Goal: Task Accomplishment & Management: Complete application form

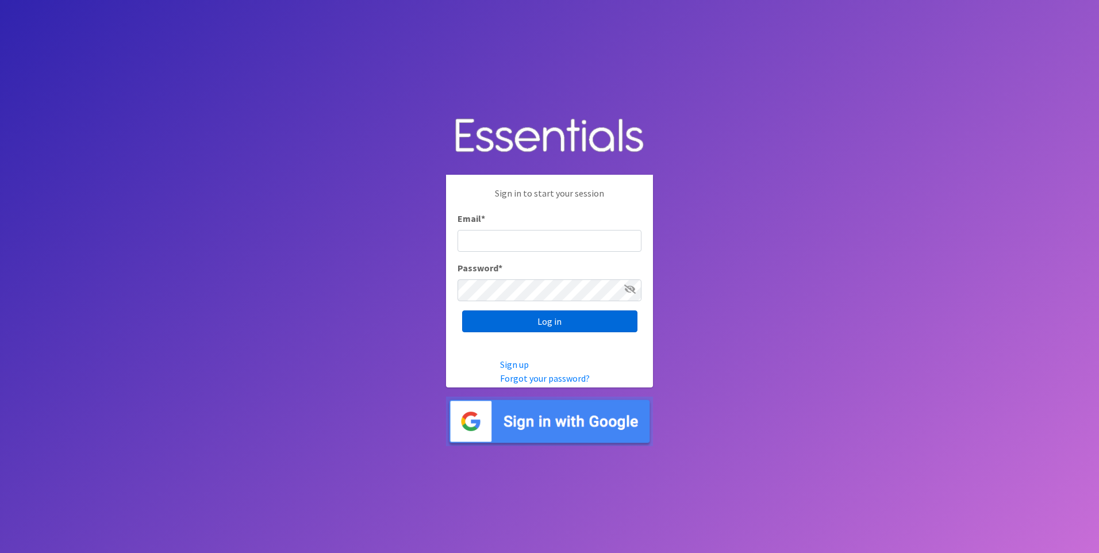
type input "[PERSON_NAME][EMAIL_ADDRESS][PERSON_NAME][DOMAIN_NAME]"
click at [516, 316] on input "Log in" at bounding box center [549, 321] width 175 height 22
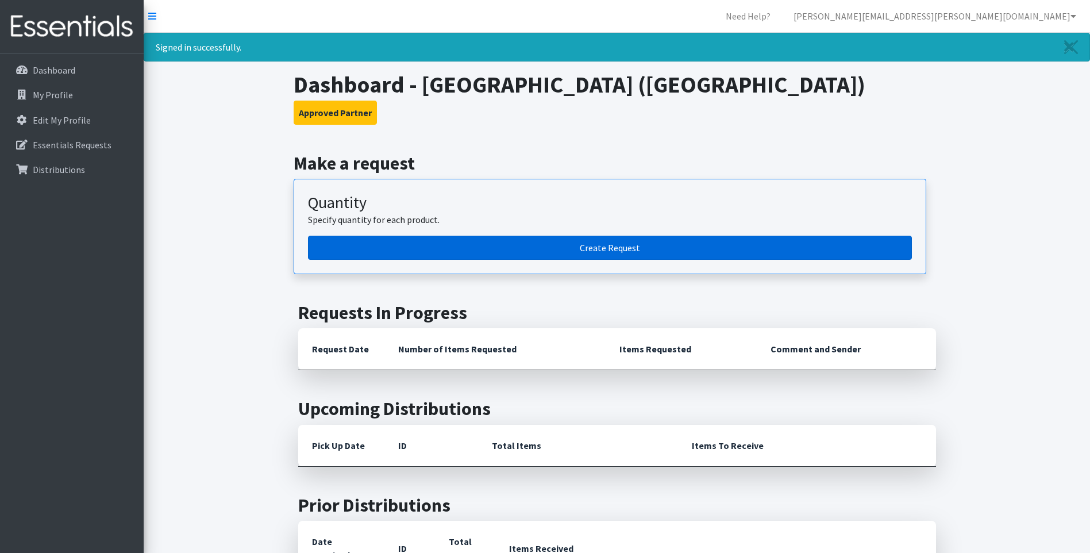
click at [437, 238] on link "Create Request" at bounding box center [610, 248] width 604 height 24
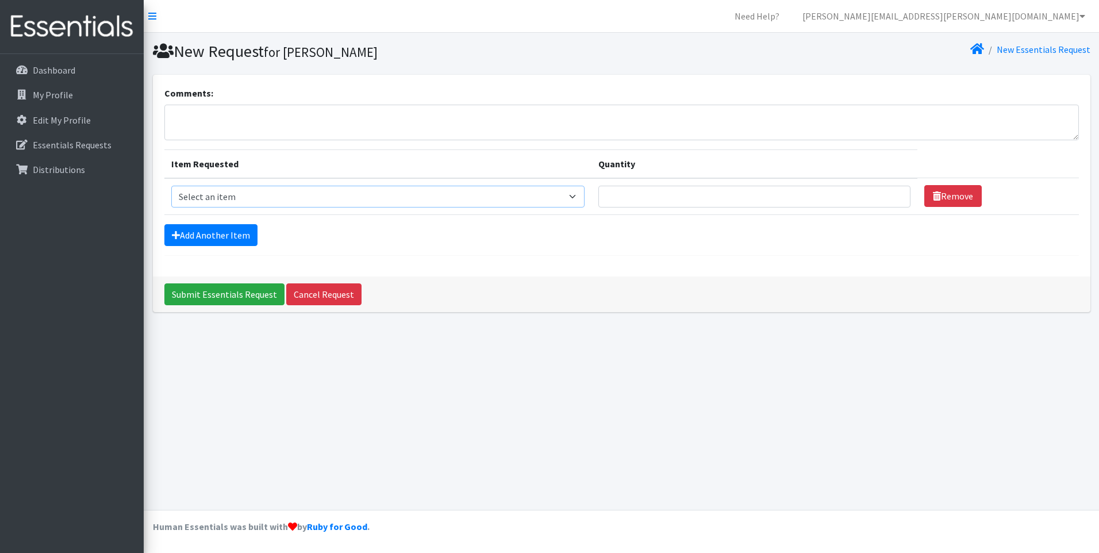
click at [313, 197] on select "Select an item Liners (Pack of 100) Makeup Bag (25) Pads 1 (Pack of 25) Pads 2 …" at bounding box center [378, 197] width 414 height 22
click at [795, 353] on div "New Request for Misty Blevins New Essentials Request Comments: Item Requested Q…" at bounding box center [621, 271] width 955 height 477
click at [364, 201] on select "Select an item Liners (Pack of 100) Makeup Bag (25) Pads 1 (Pack of 25) Pads 2 …" at bounding box center [378, 197] width 414 height 22
select select "13530"
click at [171, 186] on select "Select an item Liners (Pack of 100) Makeup Bag (25) Pads 1 (Pack of 25) Pads 2 …" at bounding box center [378, 197] width 414 height 22
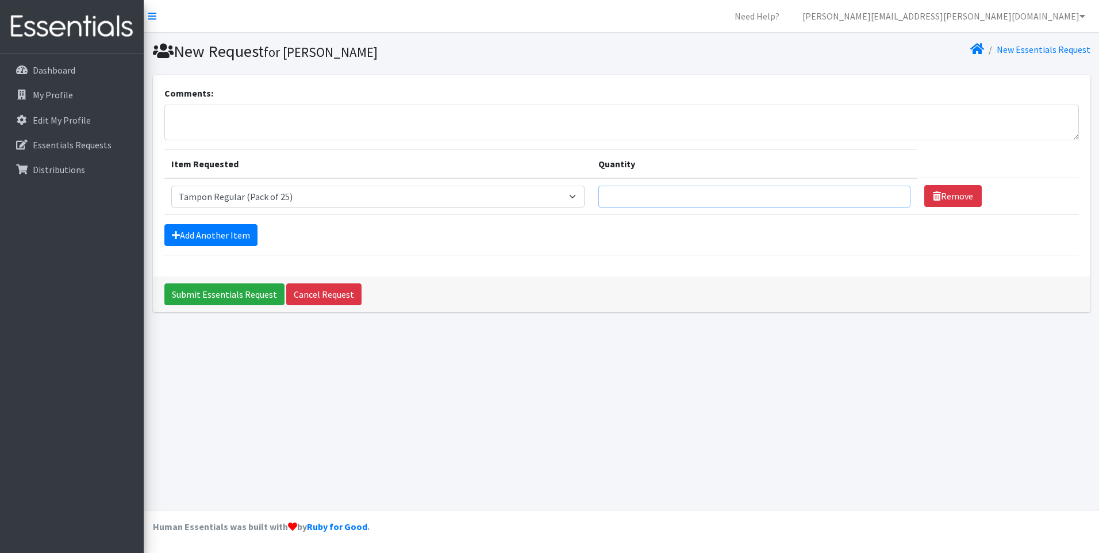
click at [643, 193] on input "Quantity" at bounding box center [754, 197] width 312 height 22
click at [889, 193] on input "1" at bounding box center [754, 197] width 312 height 22
click at [889, 193] on input "2" at bounding box center [754, 197] width 312 height 22
click at [889, 193] on input "3" at bounding box center [754, 197] width 312 height 22
click at [889, 193] on input "4" at bounding box center [754, 197] width 312 height 22
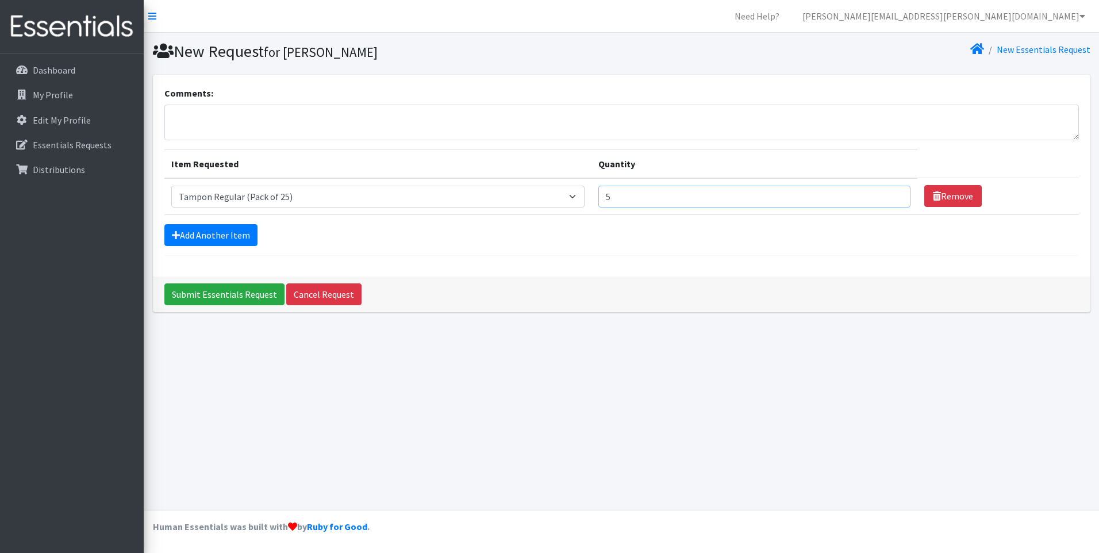
click at [889, 193] on input "5" at bounding box center [754, 197] width 312 height 22
click at [889, 193] on input "6" at bounding box center [754, 197] width 312 height 22
click at [889, 193] on input "7" at bounding box center [754, 197] width 312 height 22
click at [889, 193] on input "8" at bounding box center [754, 197] width 312 height 22
click at [889, 193] on input "9" at bounding box center [754, 197] width 312 height 22
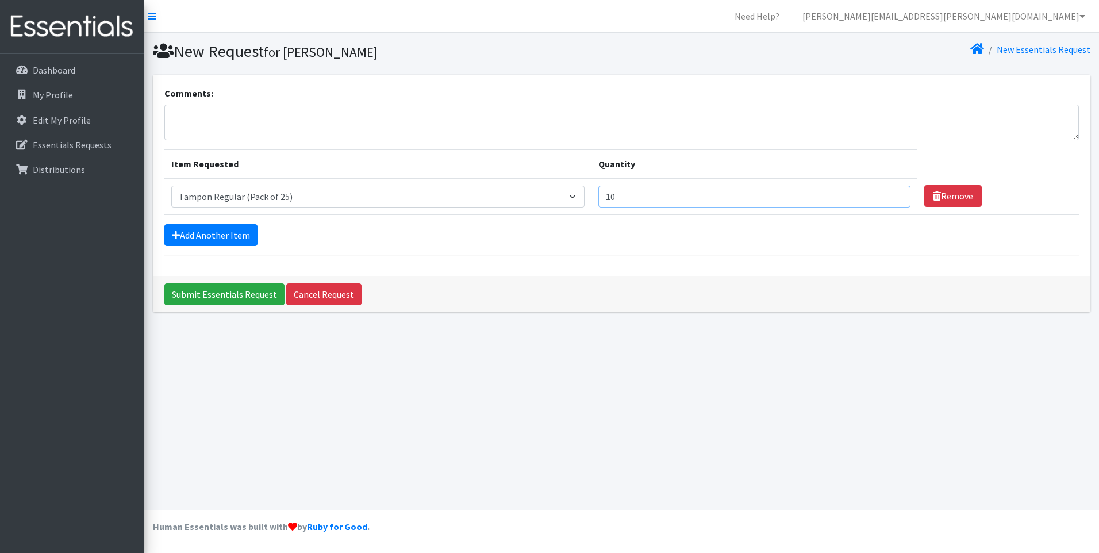
click at [889, 193] on input "10" at bounding box center [754, 197] width 312 height 22
click at [889, 193] on input "11" at bounding box center [754, 197] width 312 height 22
click at [889, 193] on input "12" at bounding box center [754, 197] width 312 height 22
click at [889, 193] on input "13" at bounding box center [754, 197] width 312 height 22
click at [889, 194] on input "14" at bounding box center [754, 197] width 312 height 22
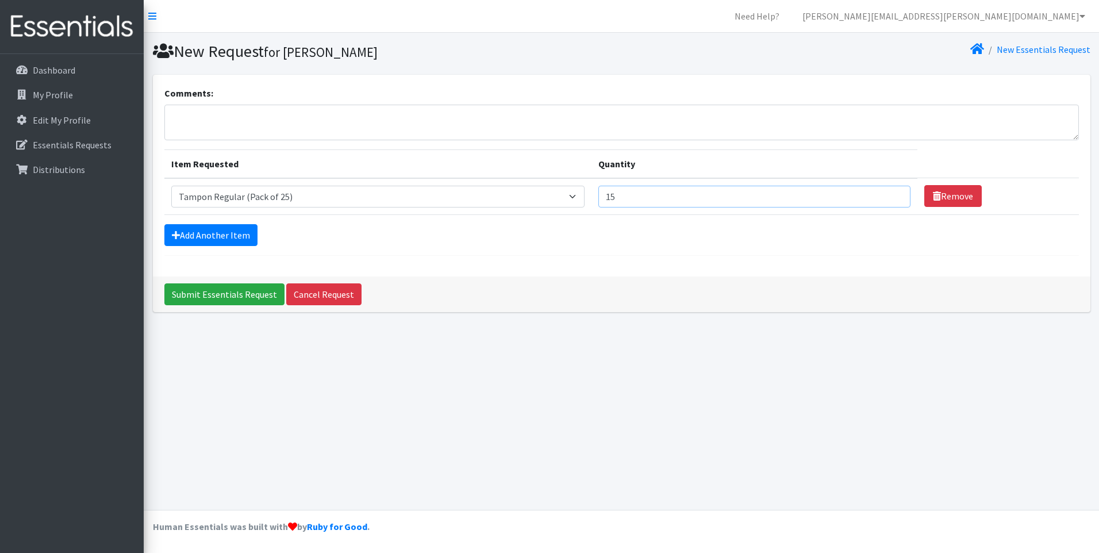
click at [889, 194] on input "15" at bounding box center [754, 197] width 312 height 22
click at [889, 194] on input "16" at bounding box center [754, 197] width 312 height 22
click at [889, 194] on input "17" at bounding box center [754, 197] width 312 height 22
click at [889, 194] on input "18" at bounding box center [754, 197] width 312 height 22
click at [889, 194] on input "19" at bounding box center [754, 197] width 312 height 22
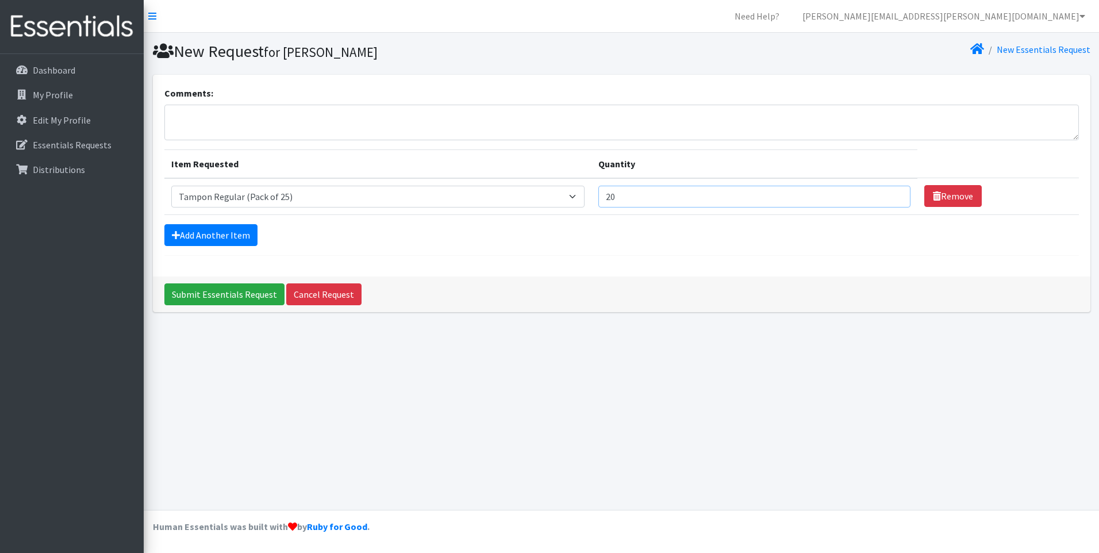
click at [891, 193] on input "20" at bounding box center [754, 197] width 312 height 22
click at [893, 192] on input "21" at bounding box center [754, 197] width 312 height 22
click at [892, 199] on input "20" at bounding box center [754, 197] width 312 height 22
click at [892, 199] on input "19" at bounding box center [754, 197] width 312 height 22
click at [892, 199] on input "18" at bounding box center [754, 197] width 312 height 22
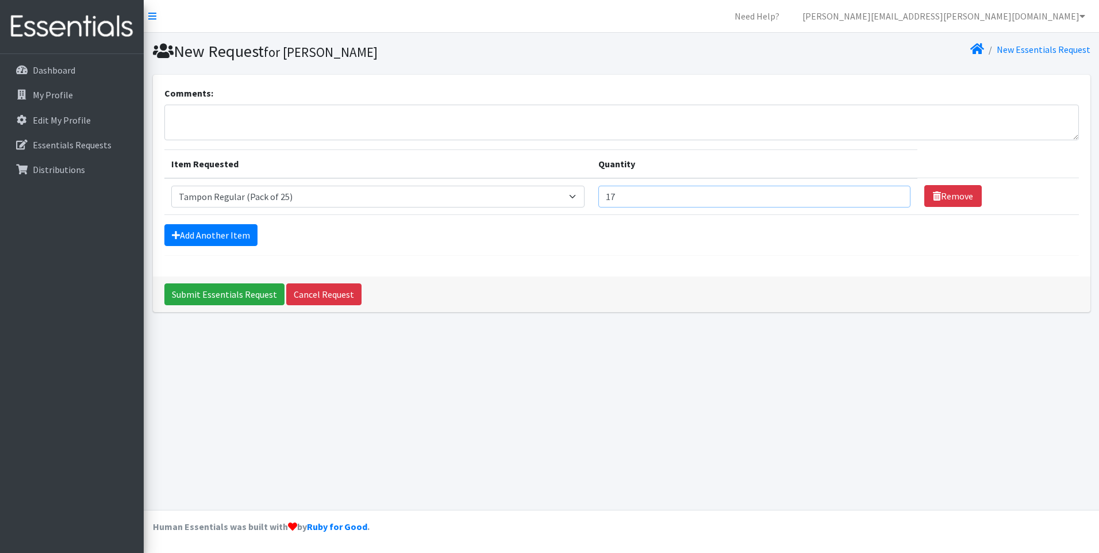
click at [892, 199] on input "17" at bounding box center [754, 197] width 312 height 22
click at [892, 199] on input "16" at bounding box center [754, 197] width 312 height 22
click at [892, 199] on input "15" at bounding box center [754, 197] width 312 height 22
click at [892, 199] on input "14" at bounding box center [754, 197] width 312 height 22
click at [892, 199] on input "13" at bounding box center [754, 197] width 312 height 22
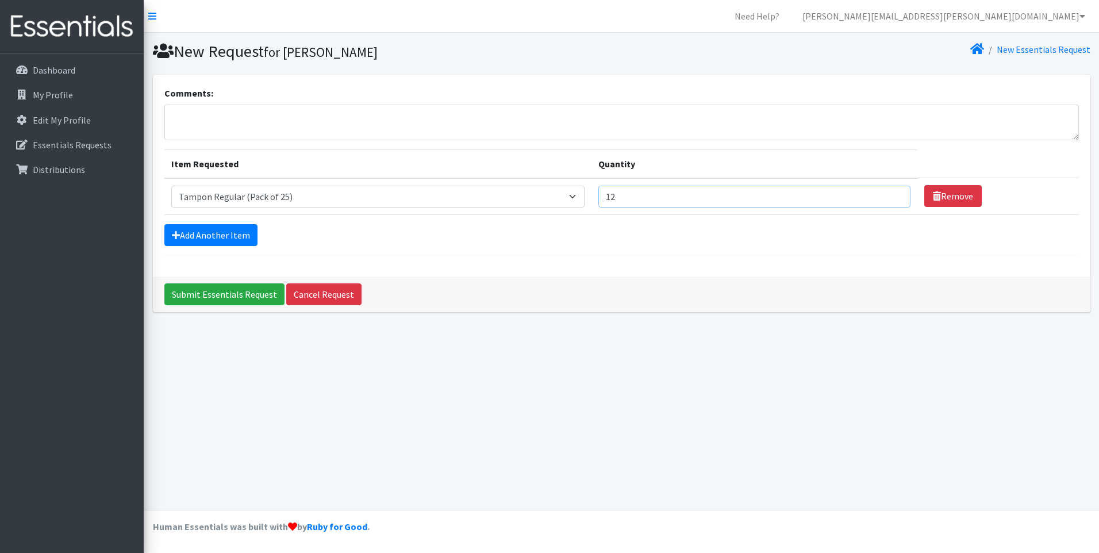
click at [892, 199] on input "12" at bounding box center [754, 197] width 312 height 22
click at [892, 199] on input "11" at bounding box center [754, 197] width 312 height 22
click at [892, 199] on input "10" at bounding box center [754, 197] width 312 height 22
click at [892, 199] on input "9" at bounding box center [754, 197] width 312 height 22
click at [892, 199] on input "8" at bounding box center [754, 197] width 312 height 22
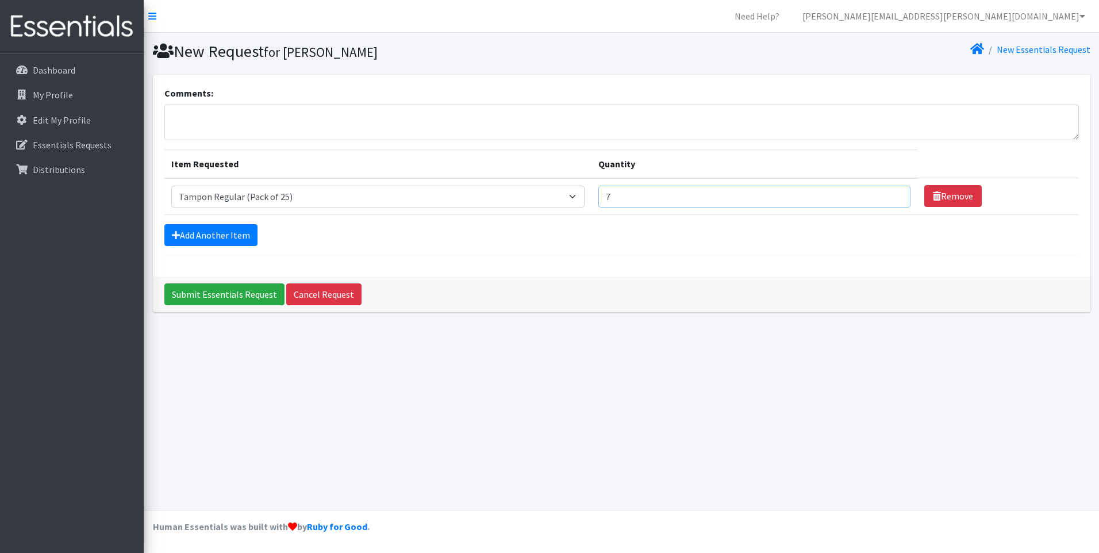
type input "7"
click at [892, 199] on input "7" at bounding box center [754, 197] width 312 height 22
click at [219, 231] on link "Add Another Item" at bounding box center [210, 235] width 93 height 22
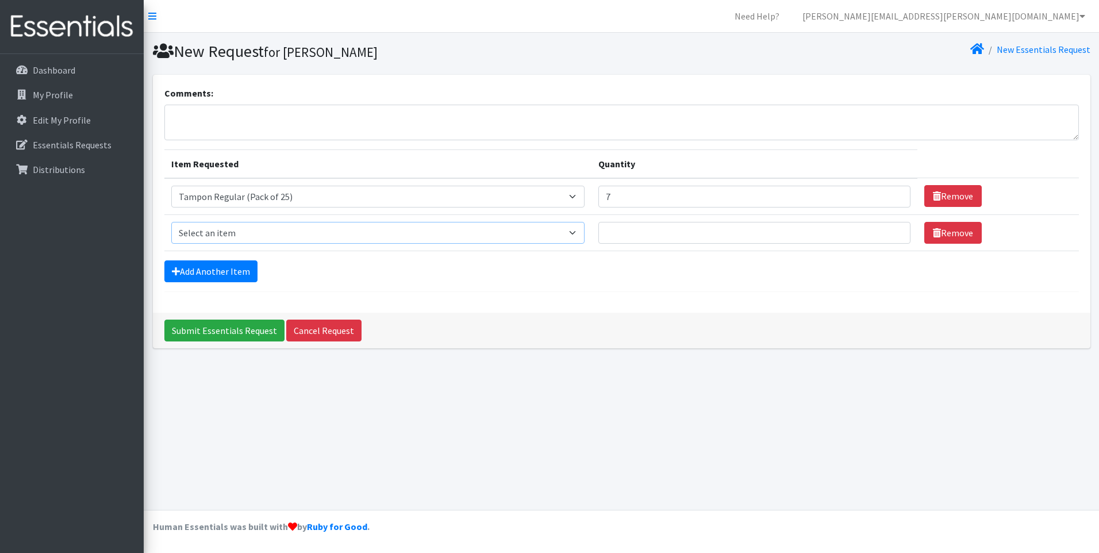
click at [255, 241] on select "Select an item Liners (Pack of 100) Makeup Bag (25) Pads 1 (Pack of 25) Pads 2 …" at bounding box center [378, 233] width 414 height 22
select select "13531"
click at [171, 222] on select "Select an item Liners (Pack of 100) Makeup Bag (25) Pads 1 (Pack of 25) Pads 2 …" at bounding box center [378, 233] width 414 height 22
click at [888, 231] on input "1" at bounding box center [754, 233] width 312 height 22
click at [888, 231] on input "2" at bounding box center [754, 233] width 312 height 22
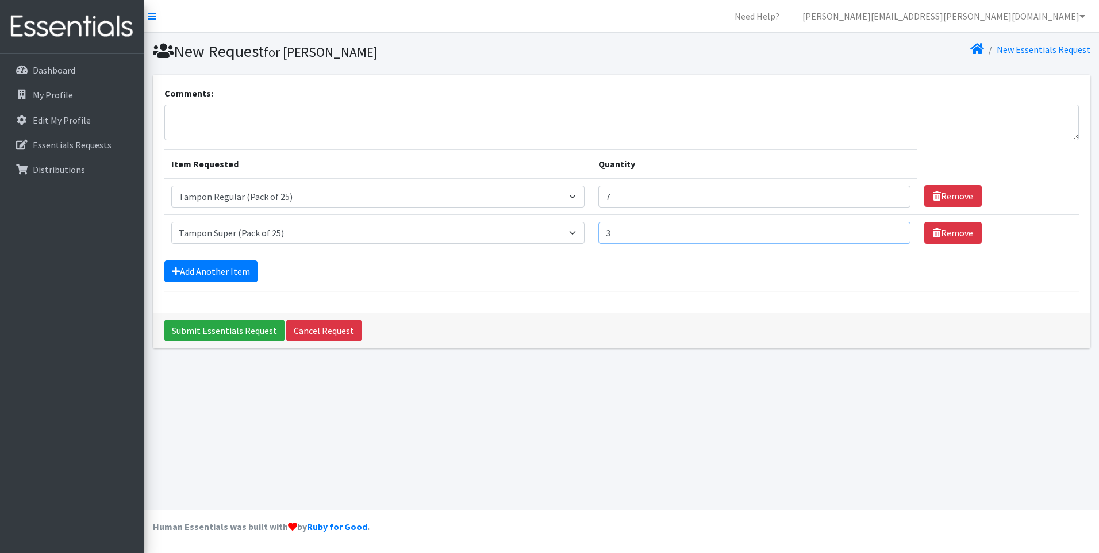
click at [888, 231] on input "3" at bounding box center [754, 233] width 312 height 22
click at [888, 231] on input "4" at bounding box center [754, 233] width 312 height 22
click at [888, 231] on input "5" at bounding box center [754, 233] width 312 height 22
click at [888, 231] on input "6" at bounding box center [754, 233] width 312 height 22
click at [888, 231] on input "7" at bounding box center [754, 233] width 312 height 22
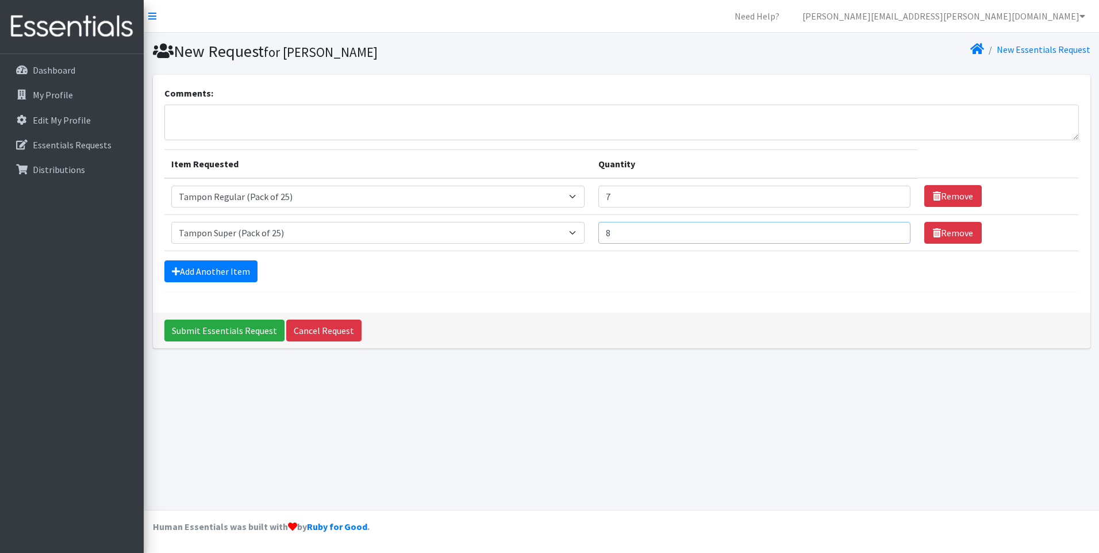
click at [888, 230] on input "8" at bounding box center [754, 233] width 312 height 22
click at [892, 228] on input "9" at bounding box center [754, 233] width 312 height 22
click at [892, 228] on input "10" at bounding box center [754, 233] width 312 height 22
click at [892, 228] on input "11" at bounding box center [754, 233] width 312 height 22
click at [892, 228] on input "12" at bounding box center [754, 233] width 312 height 22
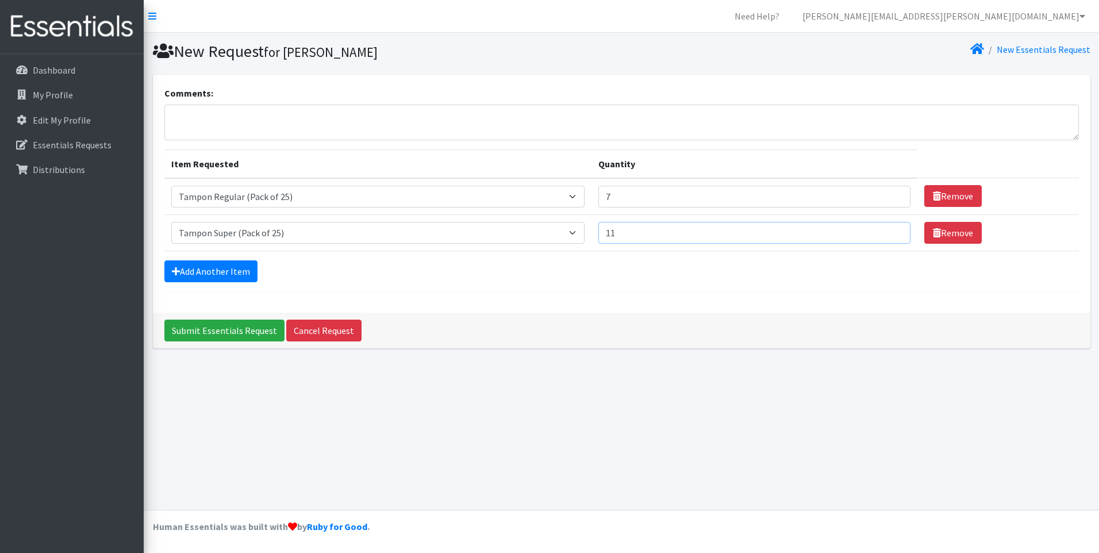
click at [888, 235] on input "11" at bounding box center [754, 233] width 312 height 22
type input "10"
click at [888, 235] on input "10" at bounding box center [754, 233] width 312 height 22
click at [223, 271] on link "Add Another Item" at bounding box center [210, 271] width 93 height 22
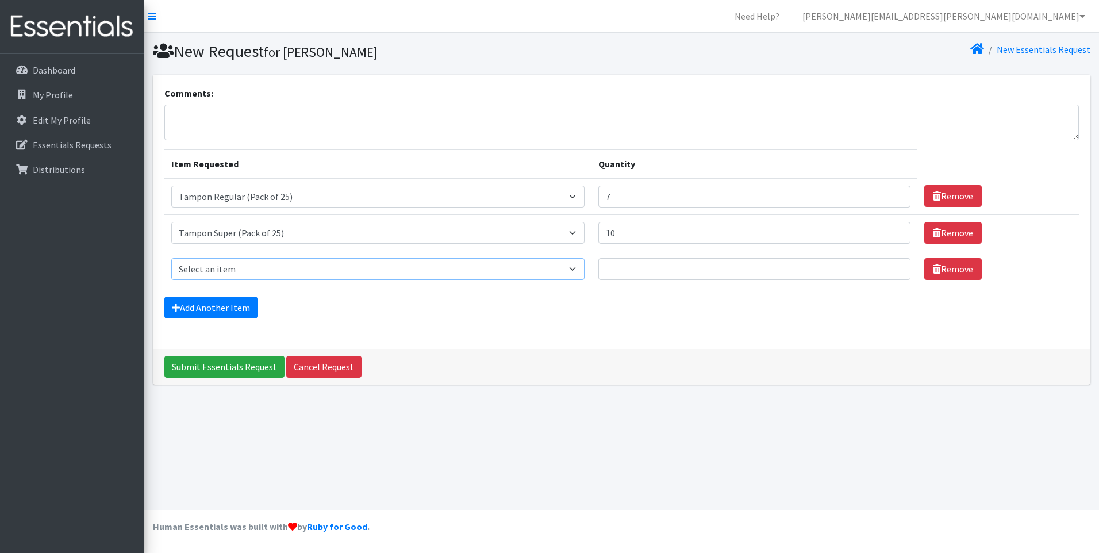
click at [306, 269] on select "Select an item Liners (Pack of 100) Makeup Bag (25) Pads 1 (Pack of 25) Pads 2 …" at bounding box center [378, 269] width 414 height 22
select select "13448"
click at [171, 258] on select "Select an item Liners (Pack of 100) Makeup Bag (25) Pads 1 (Pack of 25) Pads 2 …" at bounding box center [378, 269] width 414 height 22
click at [889, 268] on input "1" at bounding box center [754, 269] width 312 height 22
click at [889, 268] on input "2" at bounding box center [754, 269] width 312 height 22
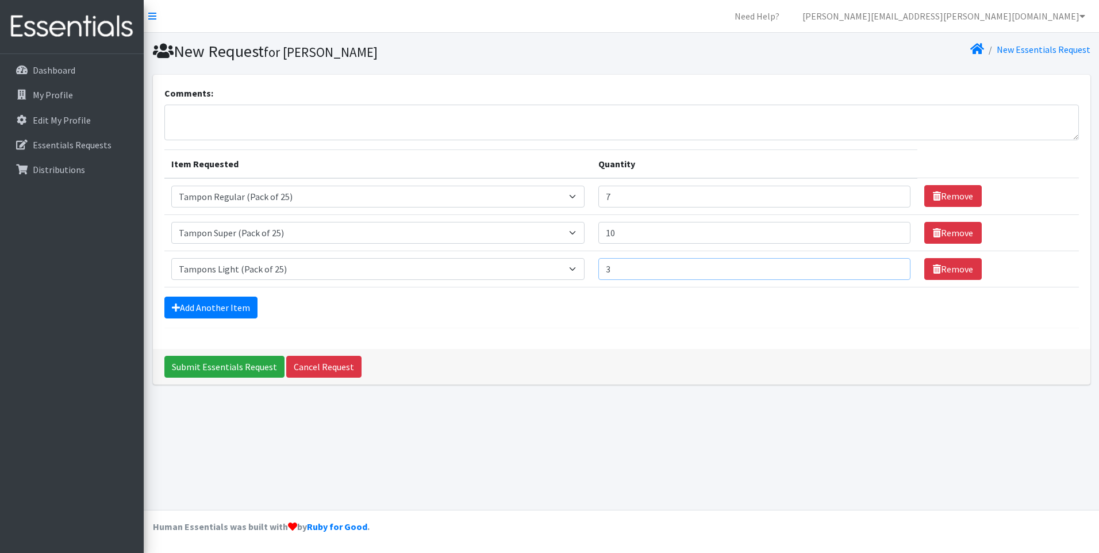
click at [889, 268] on input "3" at bounding box center [754, 269] width 312 height 22
click at [889, 268] on input "4" at bounding box center [754, 269] width 312 height 22
type input "5"
click at [889, 268] on input "5" at bounding box center [754, 269] width 312 height 22
click at [204, 304] on link "Add Another Item" at bounding box center [210, 307] width 93 height 22
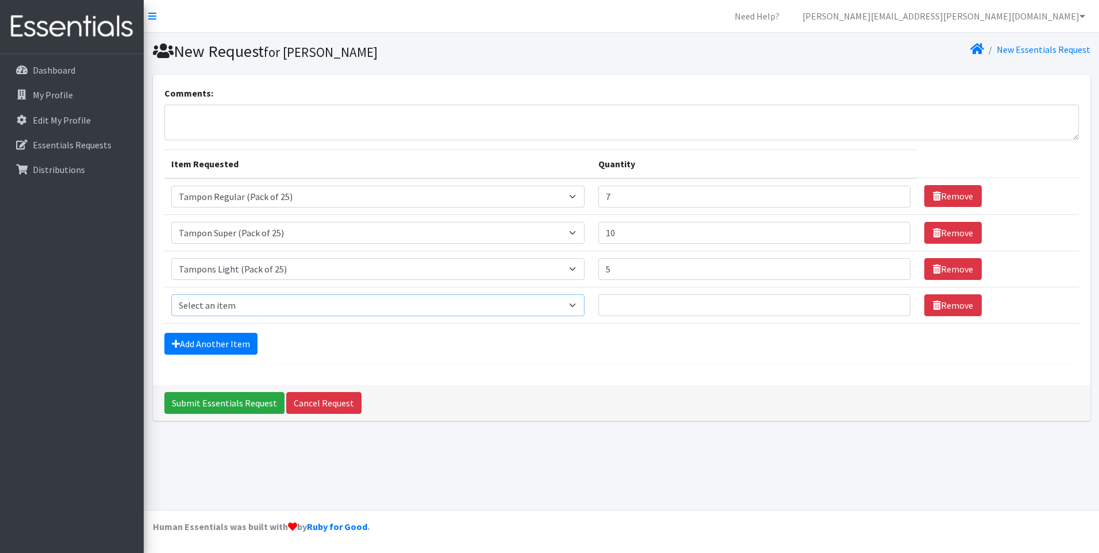
click at [280, 305] on select "Select an item Liners (Pack of 100) Makeup Bag (25) Pads 1 (Pack of 25) Pads 2 …" at bounding box center [378, 305] width 414 height 22
select select "13535"
click at [171, 294] on select "Select an item Liners (Pack of 100) Makeup Bag (25) Pads 1 (Pack of 25) Pads 2 …" at bounding box center [378, 305] width 414 height 22
click at [892, 303] on input "1" at bounding box center [754, 305] width 312 height 22
click at [892, 303] on input "2" at bounding box center [754, 305] width 312 height 22
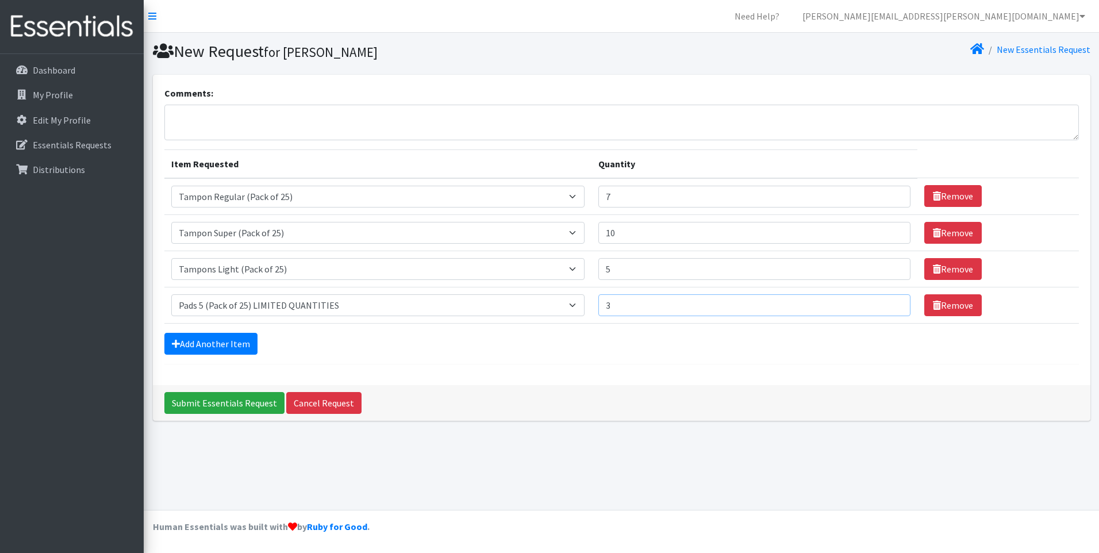
click at [892, 303] on input "3" at bounding box center [754, 305] width 312 height 22
click at [892, 303] on input "4" at bounding box center [754, 305] width 312 height 22
click at [892, 303] on input "5" at bounding box center [754, 305] width 312 height 22
type input "6"
click at [892, 303] on input "6" at bounding box center [754, 305] width 312 height 22
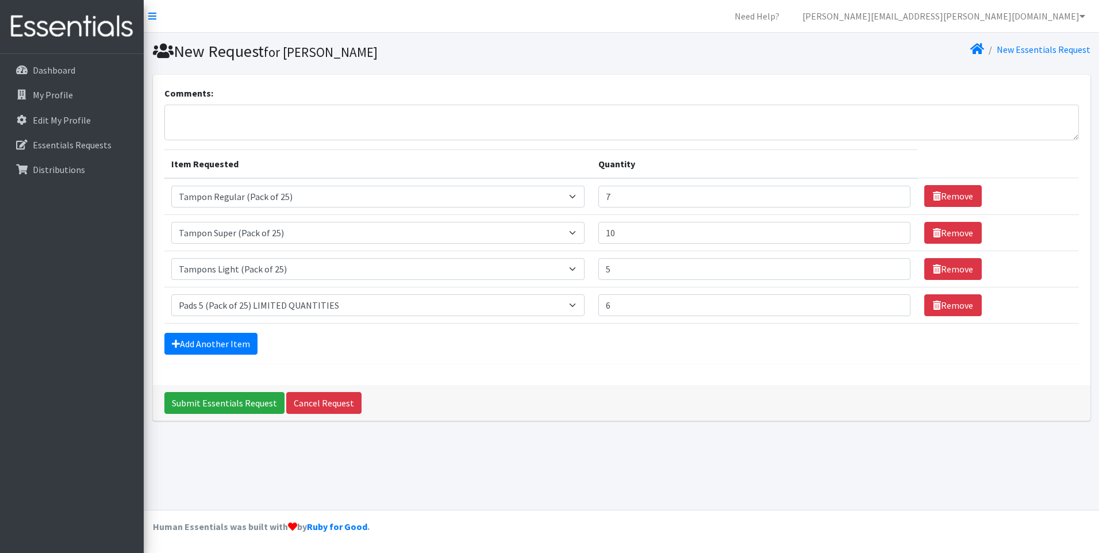
click at [259, 345] on div "Add Another Item" at bounding box center [621, 344] width 914 height 22
click at [238, 344] on link "Add Another Item" at bounding box center [210, 344] width 93 height 22
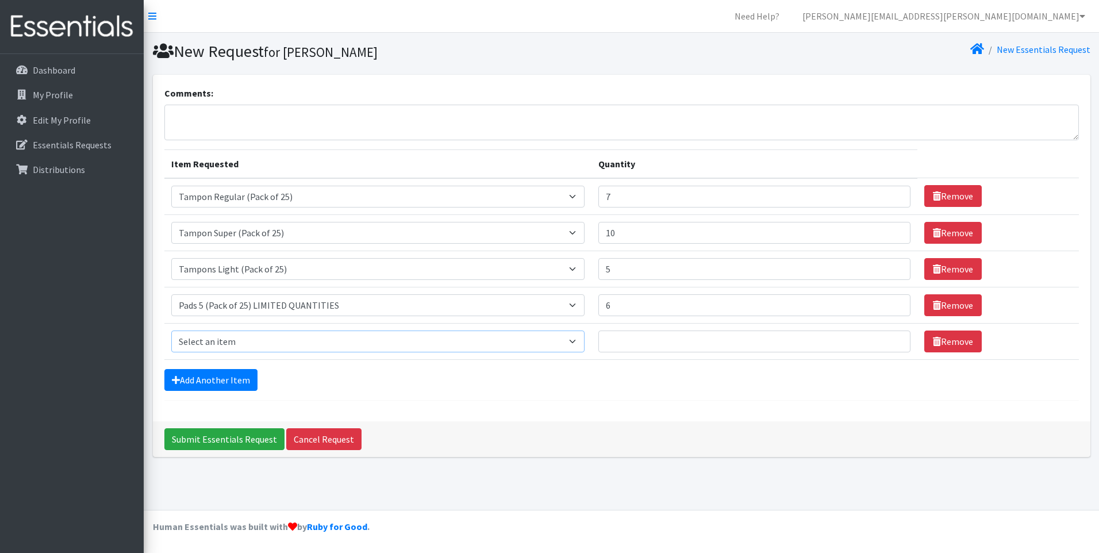
click at [238, 342] on select "Select an item Liners (Pack of 100) Makeup Bag (25) Pads 1 (Pack of 25) Pads 2 …" at bounding box center [378, 341] width 414 height 22
select select "13534"
click at [171, 330] on select "Select an item Liners (Pack of 100) Makeup Bag (25) Pads 1 (Pack of 25) Pads 2 …" at bounding box center [378, 341] width 414 height 22
click at [888, 338] on input "1" at bounding box center [754, 341] width 312 height 22
click at [889, 337] on input "2" at bounding box center [754, 341] width 312 height 22
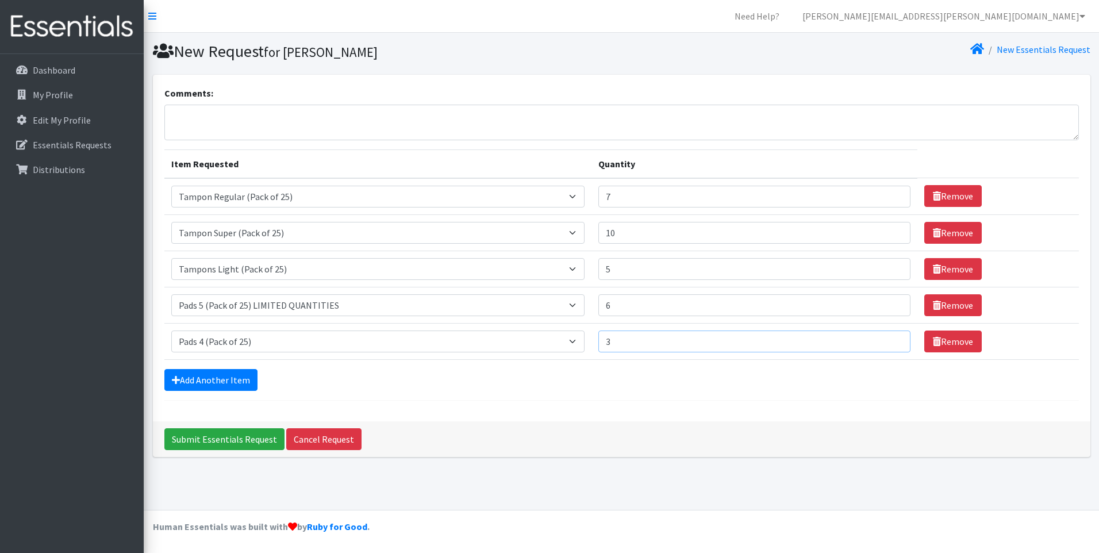
click at [889, 337] on input "3" at bounding box center [754, 341] width 312 height 22
click at [889, 337] on input "4" at bounding box center [754, 341] width 312 height 22
click at [889, 337] on input "5" at bounding box center [754, 341] width 312 height 22
type input "6"
click at [889, 337] on input "6" at bounding box center [754, 341] width 312 height 22
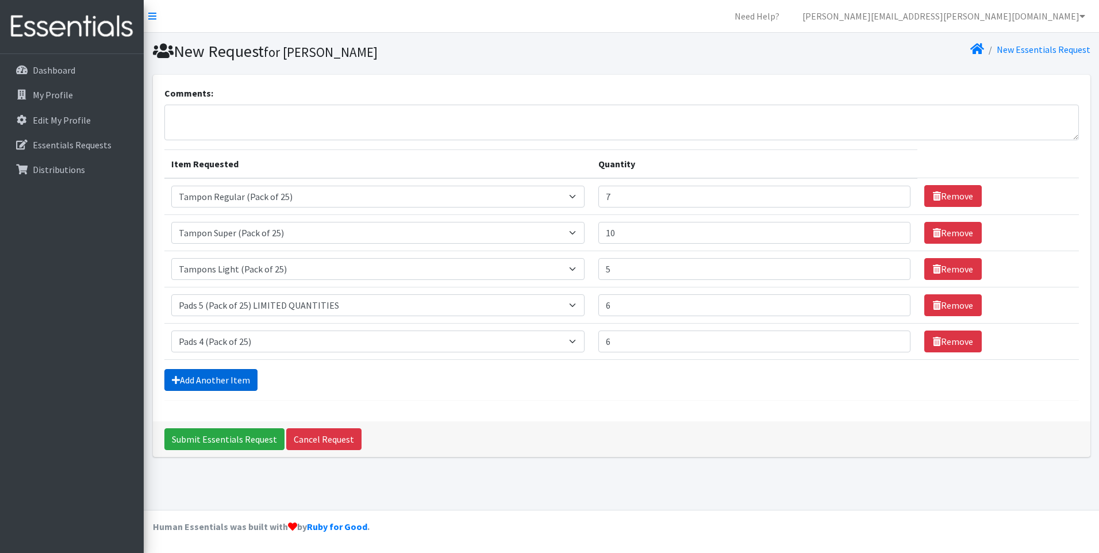
click at [234, 375] on link "Add Another Item" at bounding box center [210, 380] width 93 height 22
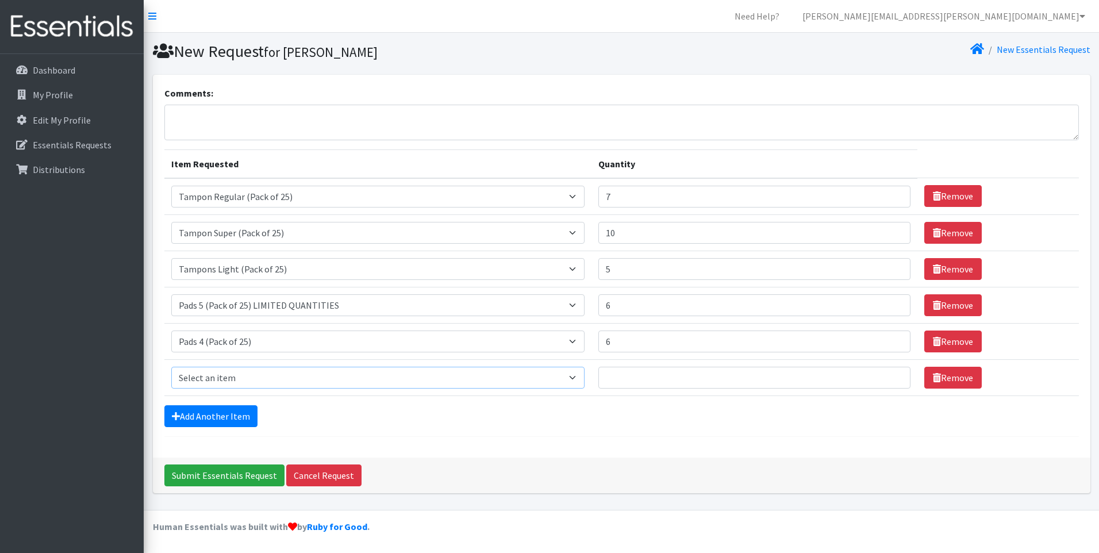
click at [239, 381] on select "Select an item Liners (Pack of 100) Makeup Bag (25) Pads 1 (Pack of 25) Pads 2 …" at bounding box center [378, 378] width 414 height 22
select select "13533"
click at [171, 367] on select "Select an item Liners (Pack of 100) Makeup Bag (25) Pads 1 (Pack of 25) Pads 2 …" at bounding box center [378, 378] width 414 height 22
click at [890, 303] on input "7" at bounding box center [754, 305] width 312 height 22
type input "8"
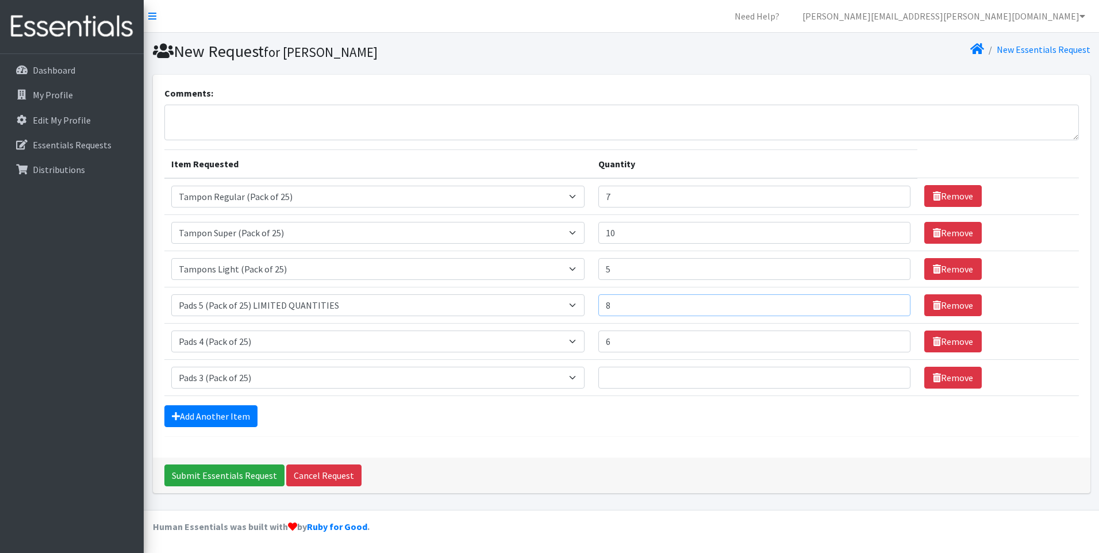
click at [890, 303] on input "8" at bounding box center [754, 305] width 312 height 22
click at [891, 337] on input "7" at bounding box center [754, 341] width 312 height 22
type input "8"
click at [891, 337] on input "8" at bounding box center [754, 341] width 312 height 22
click at [893, 378] on input "1" at bounding box center [754, 378] width 312 height 22
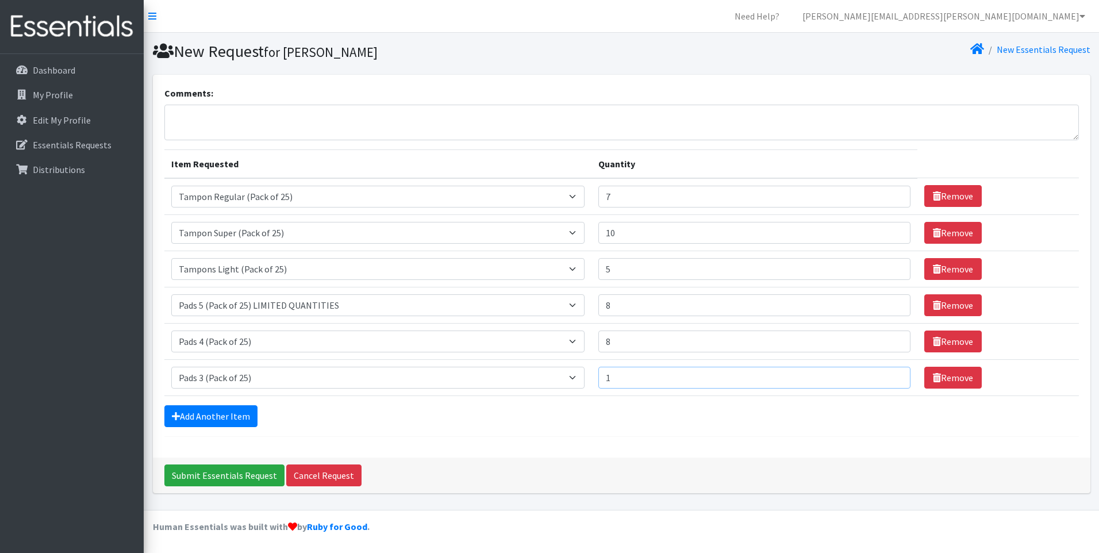
click at [893, 378] on input "1" at bounding box center [754, 378] width 312 height 22
click at [890, 374] on input "2" at bounding box center [754, 378] width 312 height 22
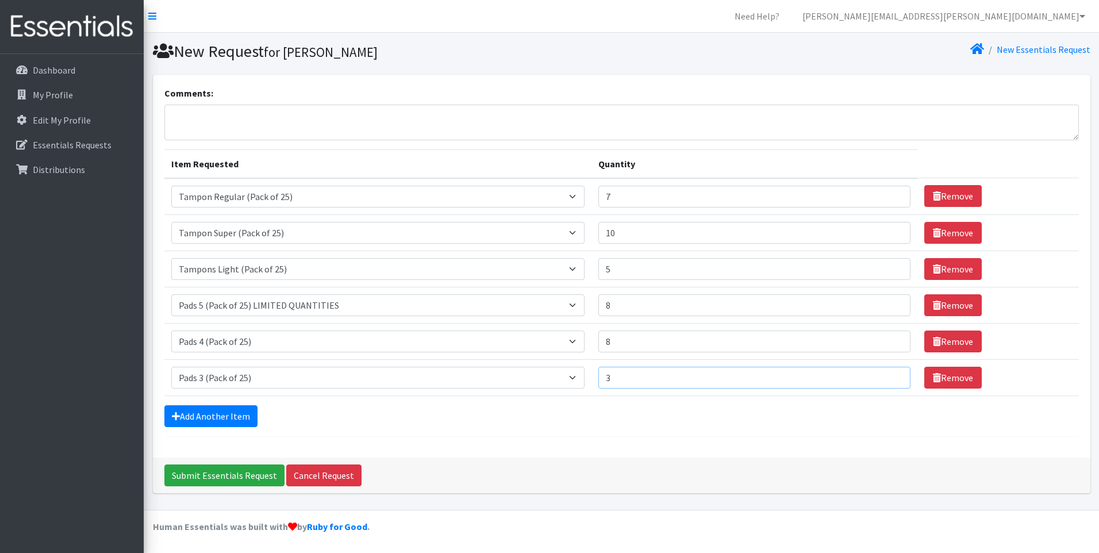
click at [890, 374] on input "3" at bounding box center [754, 378] width 312 height 22
click at [889, 373] on input "4" at bounding box center [754, 378] width 312 height 22
click at [889, 373] on input "5" at bounding box center [754, 378] width 312 height 22
click at [889, 373] on input "6" at bounding box center [754, 378] width 312 height 22
click at [889, 373] on input "7" at bounding box center [754, 378] width 312 height 22
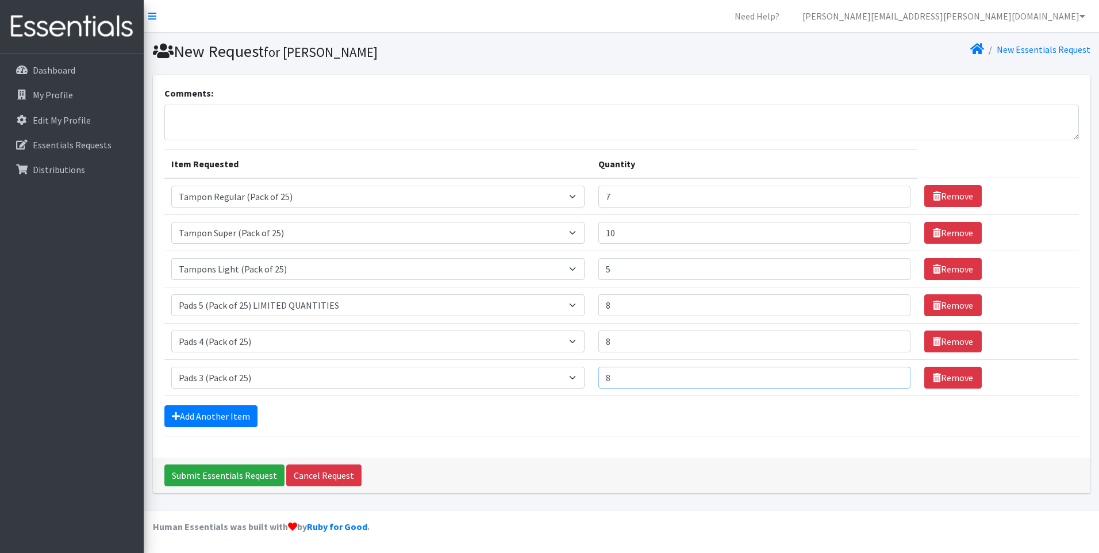
type input "8"
click at [889, 373] on input "8" at bounding box center [754, 378] width 312 height 22
click at [207, 415] on link "Add Another Item" at bounding box center [210, 416] width 93 height 22
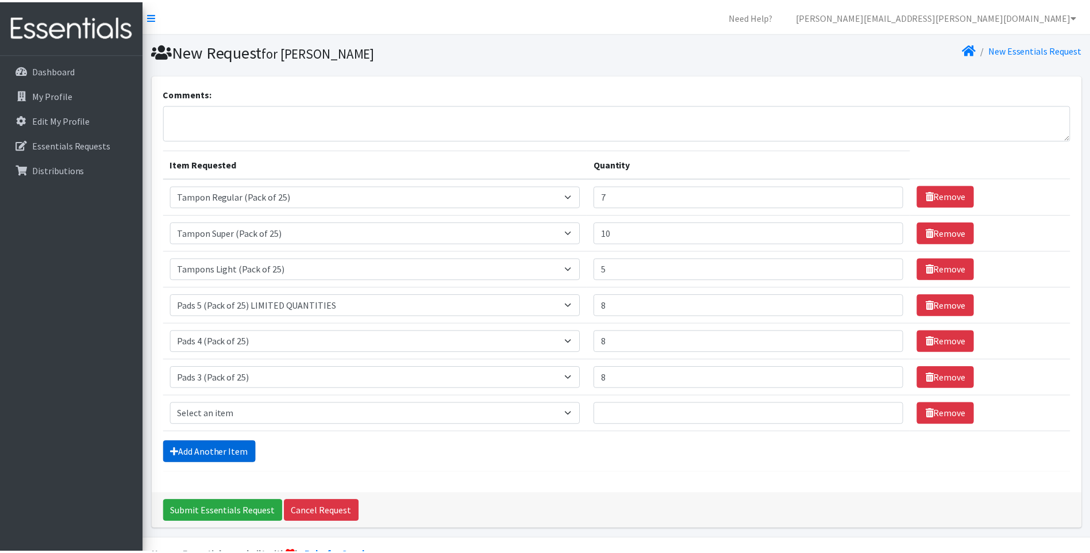
scroll to position [29, 0]
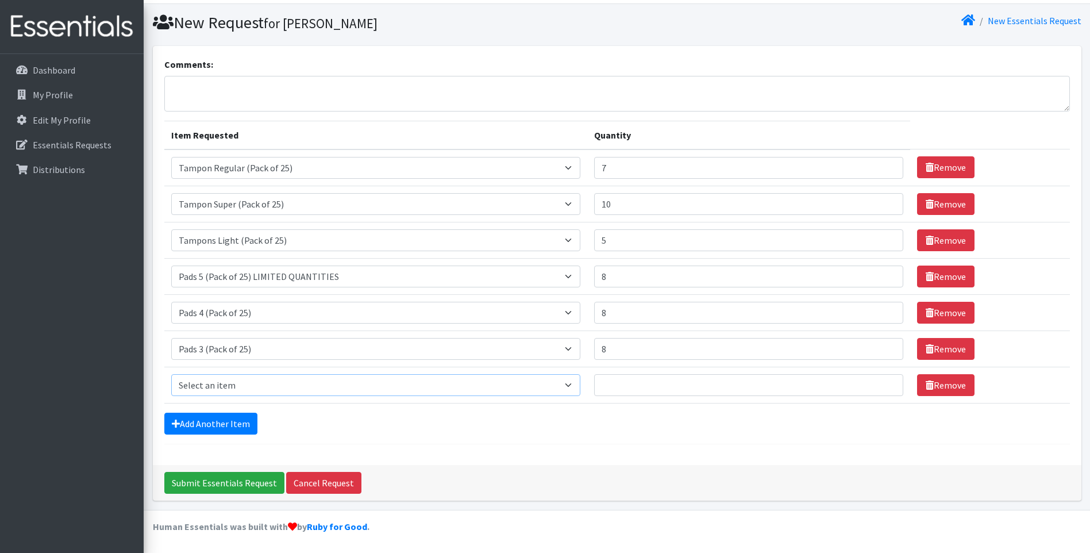
click at [234, 377] on select "Select an item Liners (Pack of 100) Makeup Bag (25) Pads 1 (Pack of 25) Pads 2 …" at bounding box center [376, 385] width 410 height 22
select select "13532"
click at [171, 374] on select "Select an item Liners (Pack of 100) Makeup Bag (25) Pads 1 (Pack of 25) Pads 2 …" at bounding box center [376, 385] width 410 height 22
click at [881, 381] on input "1" at bounding box center [748, 385] width 309 height 22
click at [881, 381] on input "2" at bounding box center [748, 385] width 309 height 22
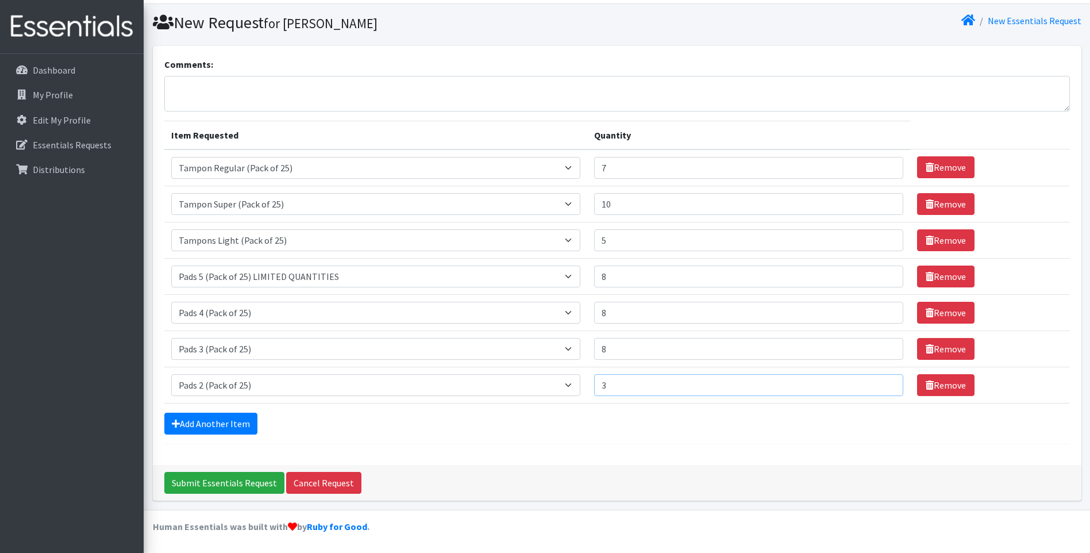
click at [881, 381] on input "3" at bounding box center [748, 385] width 309 height 22
click at [881, 381] on input "4" at bounding box center [748, 385] width 309 height 22
click at [881, 380] on input "5" at bounding box center [748, 385] width 309 height 22
type input "6"
click at [881, 380] on input "6" at bounding box center [748, 385] width 309 height 22
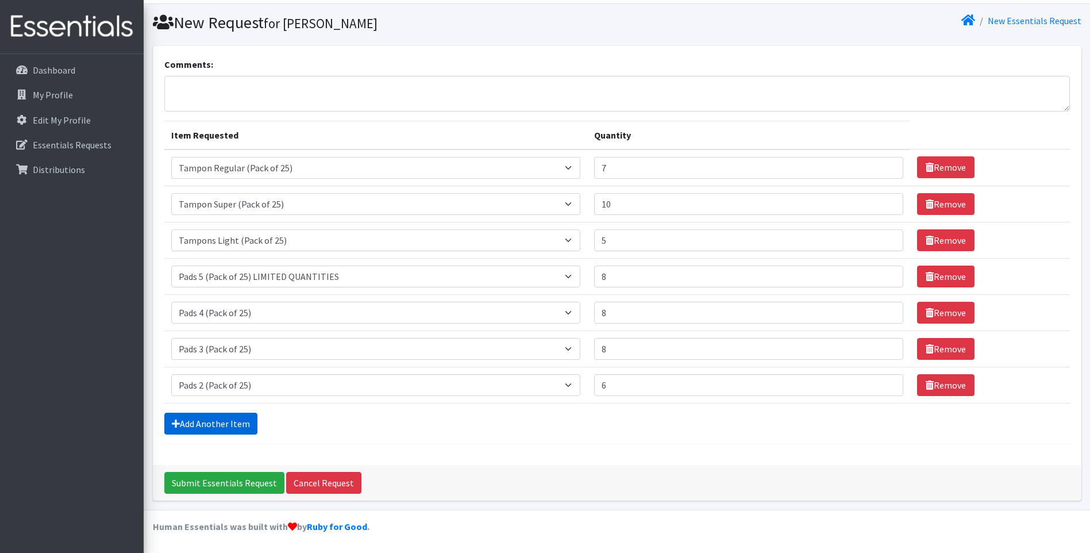
click at [227, 422] on link "Add Another Item" at bounding box center [210, 424] width 93 height 22
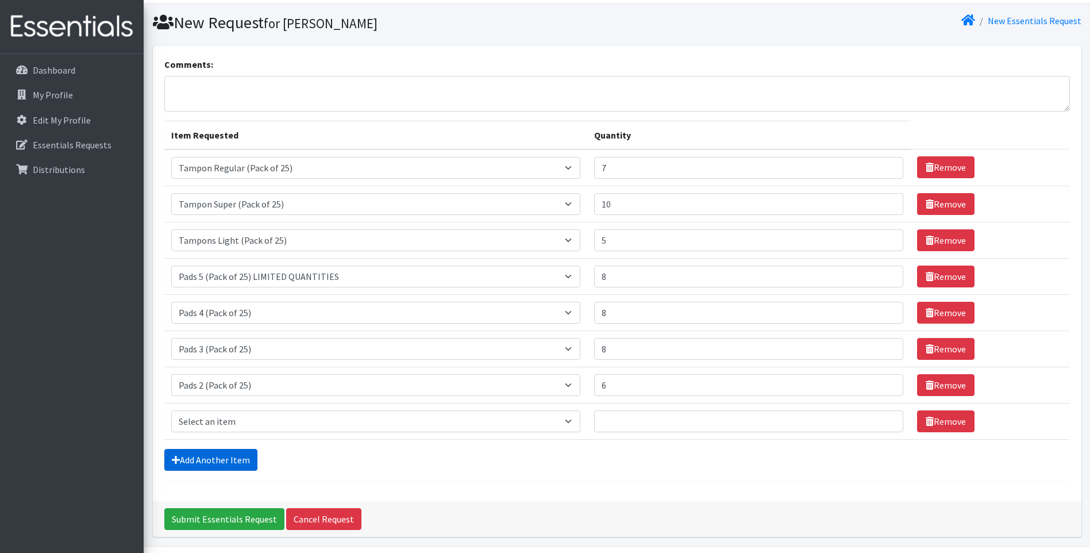
scroll to position [65, 0]
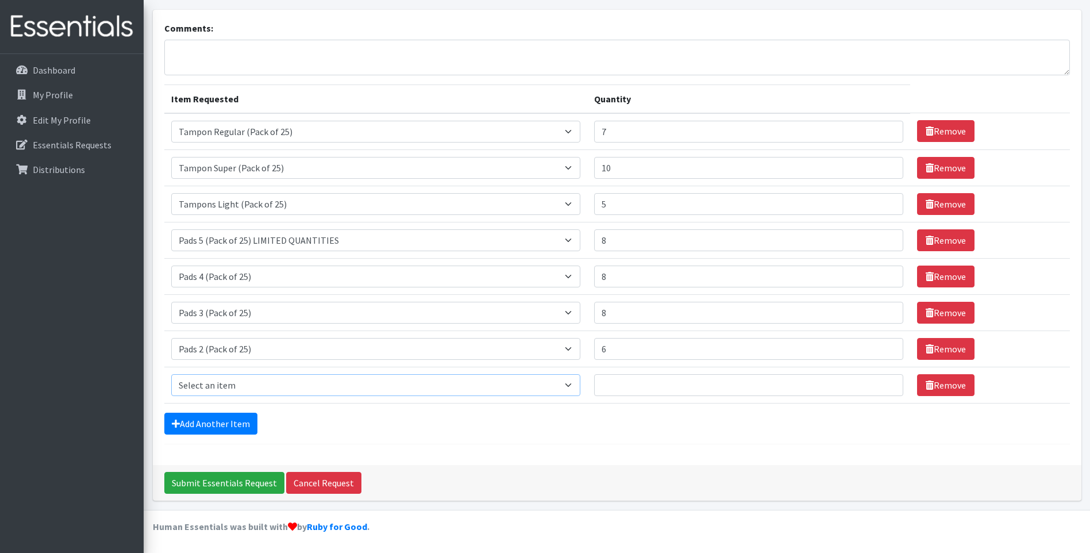
click at [240, 384] on select "Select an item Liners (Pack of 100) Makeup Bag (25) Pads 1 (Pack of 25) Pads 2 …" at bounding box center [376, 385] width 410 height 22
select select "13447"
click at [171, 374] on select "Select an item Liners (Pack of 100) Makeup Bag (25) Pads 1 (Pack of 25) Pads 2 …" at bounding box center [376, 385] width 410 height 22
click at [881, 383] on input "1" at bounding box center [748, 385] width 309 height 22
click at [880, 383] on input "2" at bounding box center [748, 385] width 309 height 22
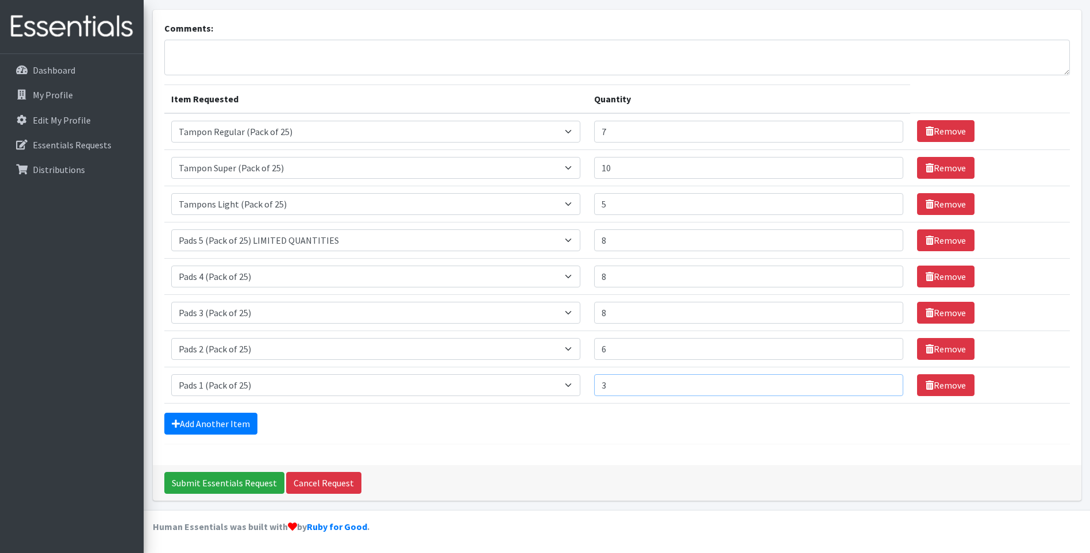
click at [880, 383] on input "3" at bounding box center [748, 385] width 309 height 22
click at [880, 383] on input "4" at bounding box center [748, 385] width 309 height 22
click at [880, 383] on input "5" at bounding box center [748, 385] width 309 height 22
type input "6"
click at [880, 382] on input "6" at bounding box center [748, 385] width 309 height 22
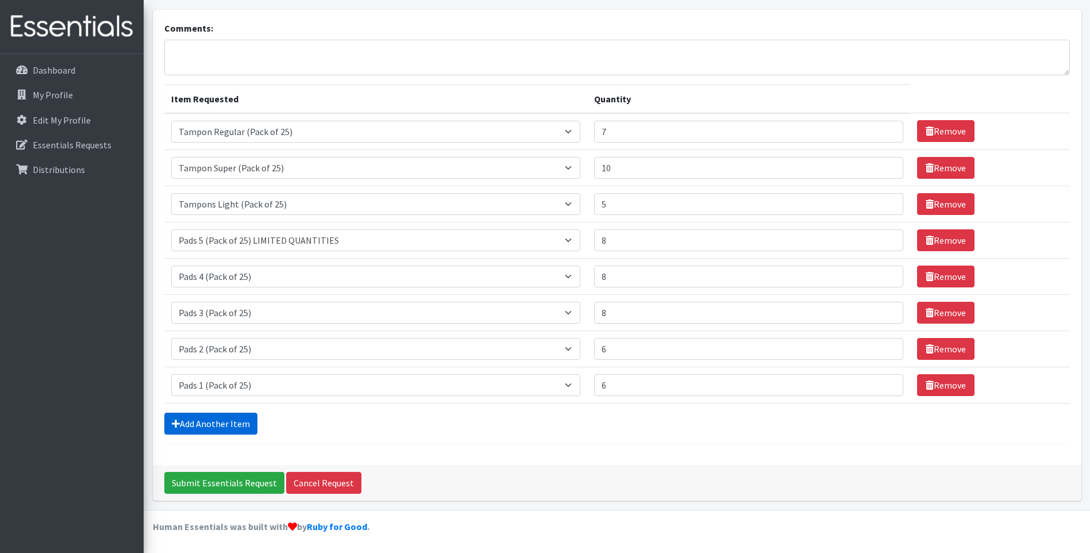
click at [182, 422] on link "Add Another Item" at bounding box center [210, 424] width 93 height 22
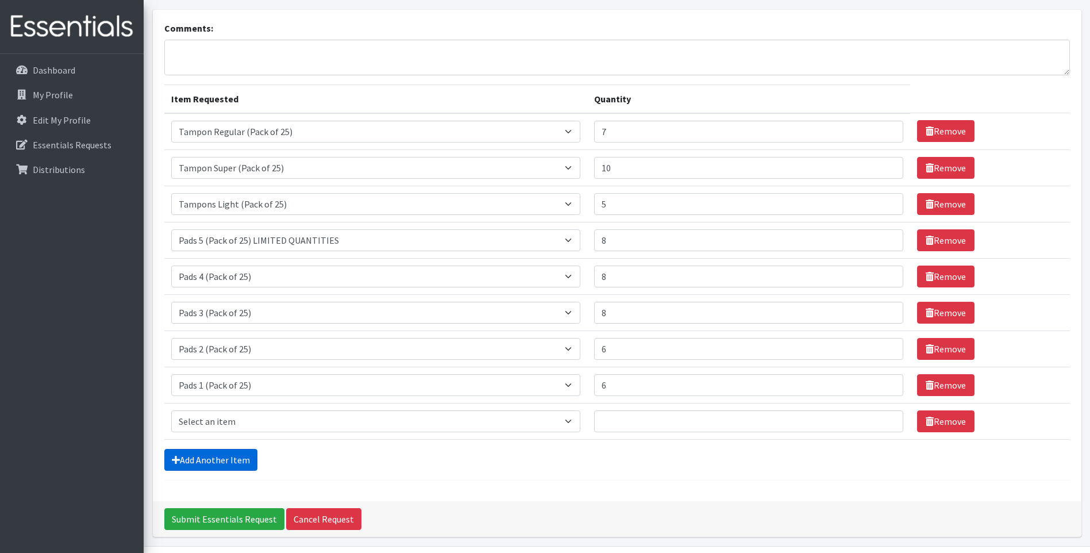
scroll to position [101, 0]
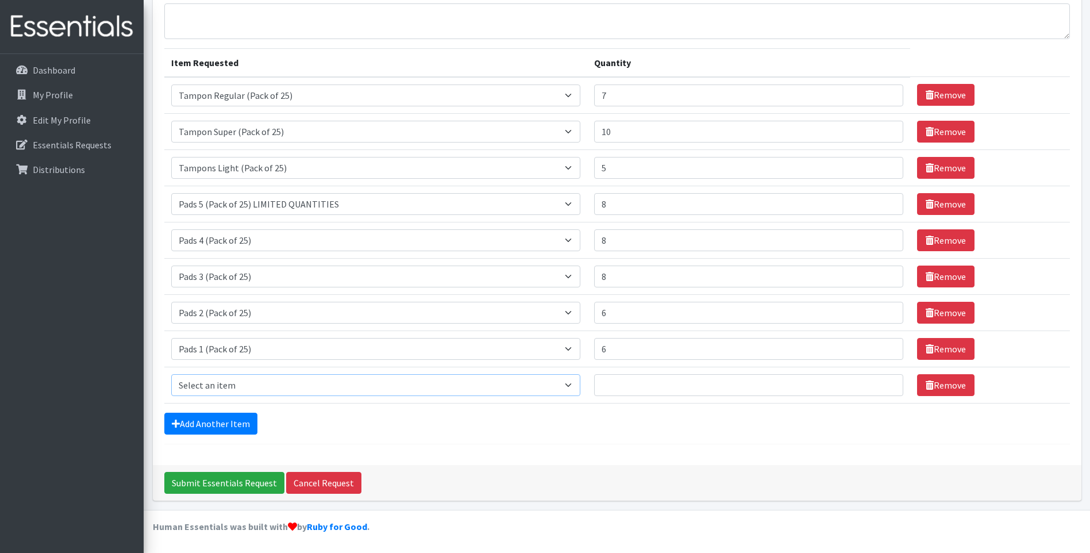
click at [184, 389] on select "Select an item Liners (Pack of 100) Makeup Bag (25) Pads 1 (Pack of 25) Pads 2 …" at bounding box center [376, 385] width 410 height 22
select select "13585"
click at [171, 374] on select "Select an item Liners (Pack of 100) Makeup Bag (25) Pads 1 (Pack of 25) Pads 2 …" at bounding box center [376, 385] width 410 height 22
click at [882, 383] on input "1" at bounding box center [748, 385] width 309 height 22
type input "2"
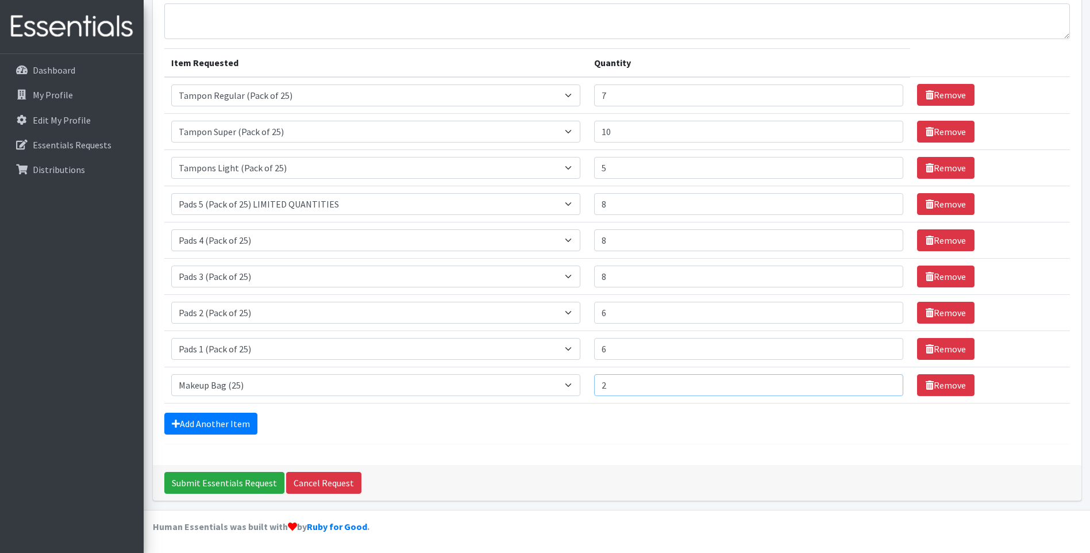
click at [882, 383] on input "2" at bounding box center [748, 385] width 309 height 22
click at [195, 480] on input "Submit Essentials Request" at bounding box center [224, 483] width 120 height 22
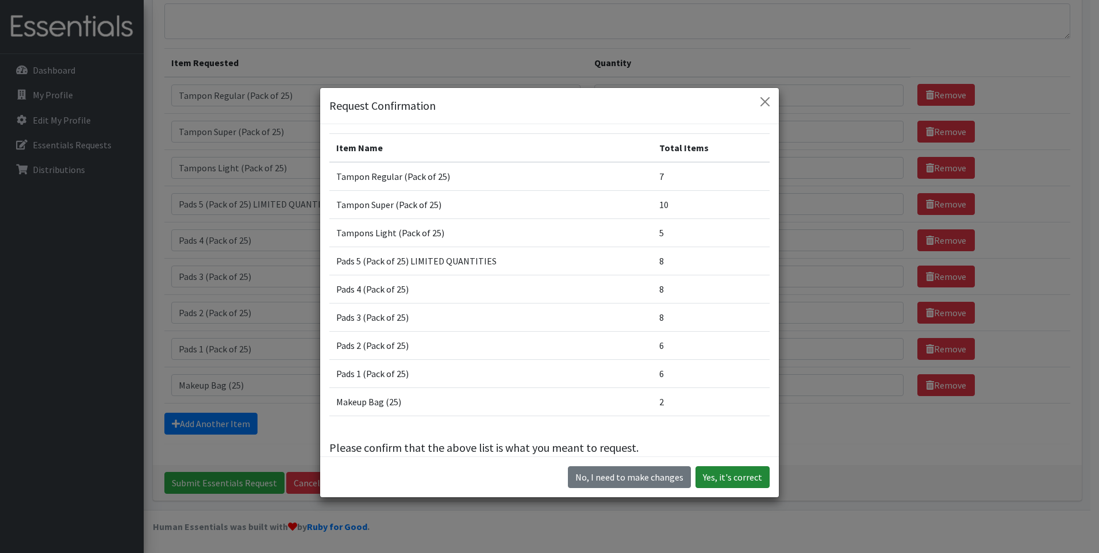
click at [744, 475] on button "Yes, it's correct" at bounding box center [732, 477] width 74 height 22
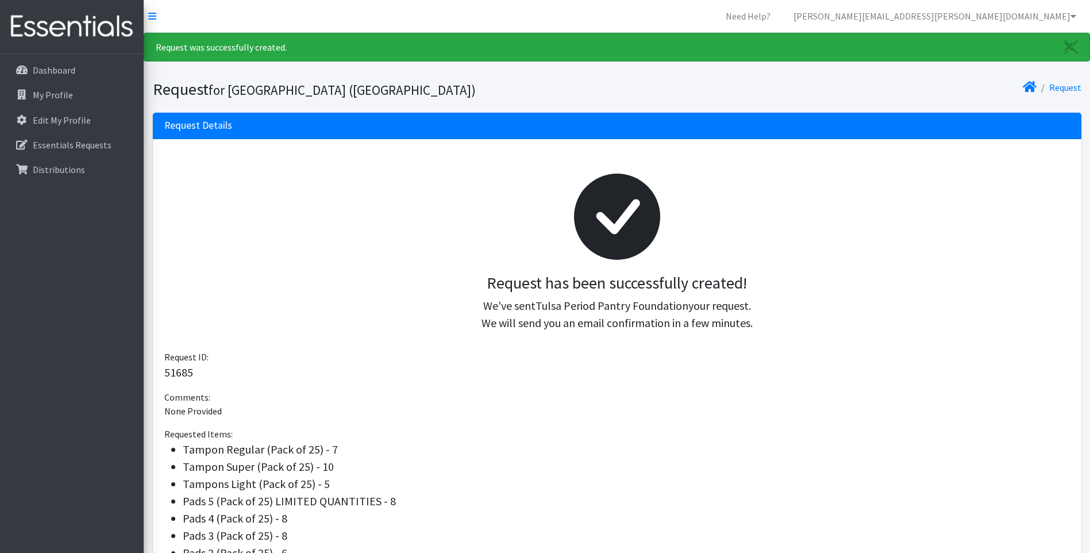
click at [523, 277] on h3 "Request has been successfully created!" at bounding box center [617, 283] width 887 height 20
